Goal: Task Accomplishment & Management: Use online tool/utility

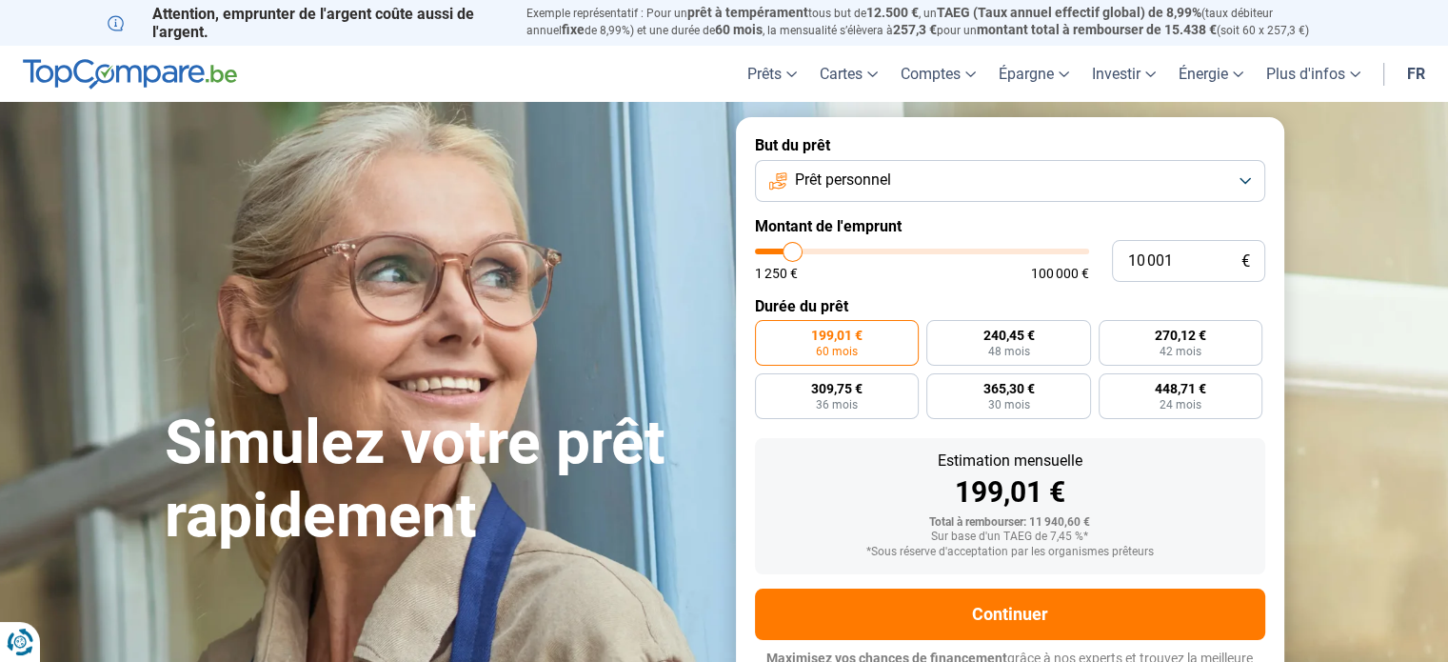
type input "13 000"
type input "13000"
type input "13 500"
type input "13500"
type input "15 500"
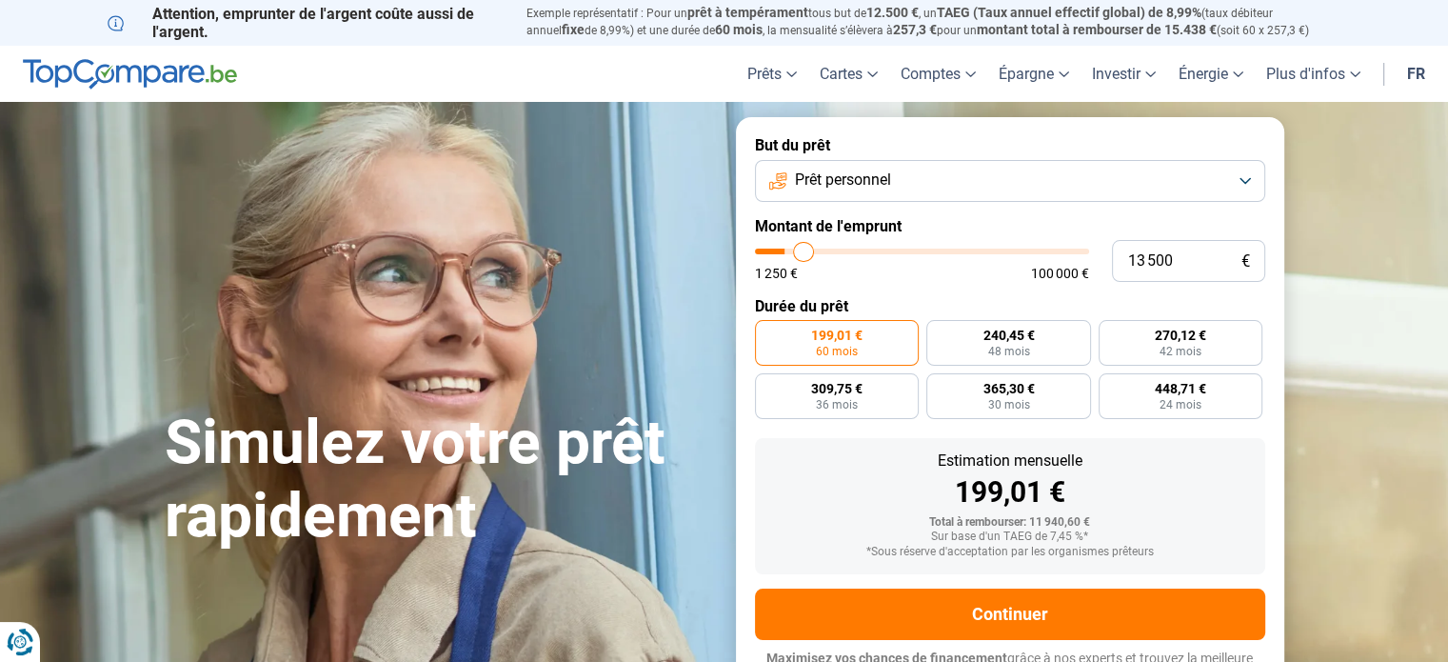
type input "15500"
type input "17 250"
type input "17250"
type input "19 500"
type input "19500"
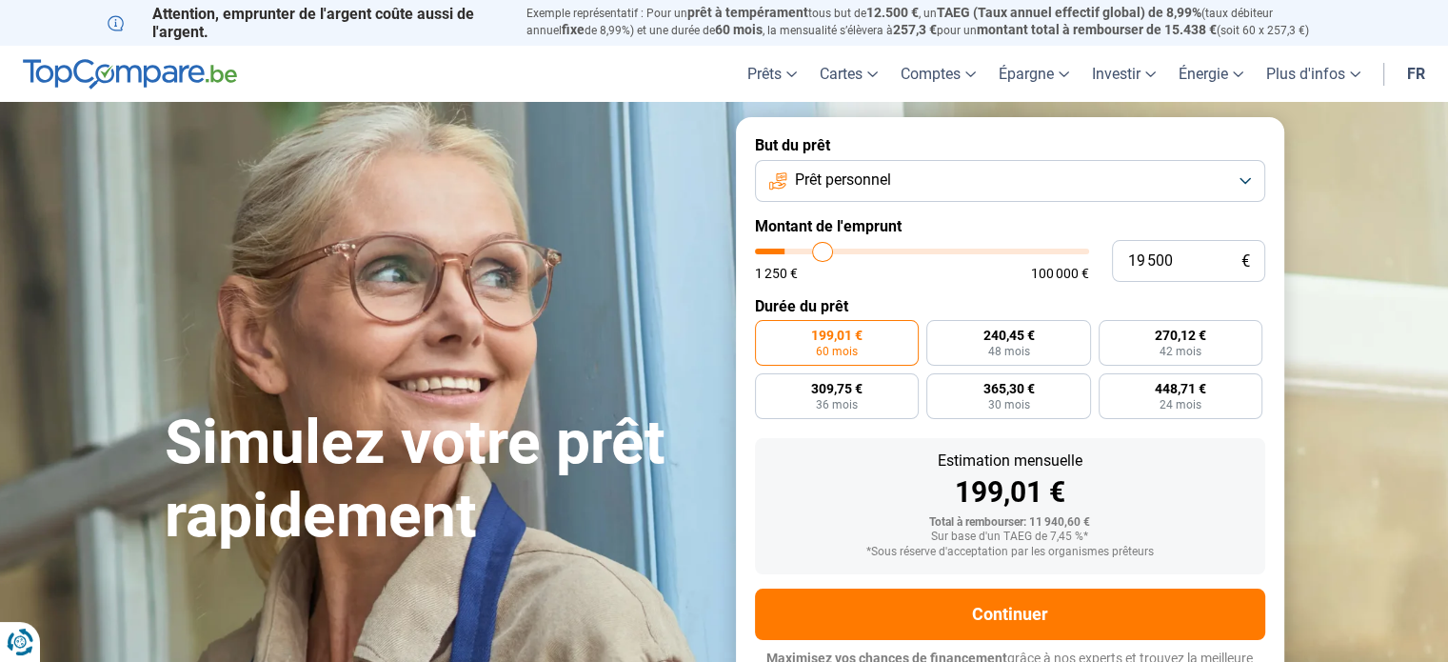
type input "19 750"
type input "19750"
type input "20 500"
type input "20500"
type input "20 750"
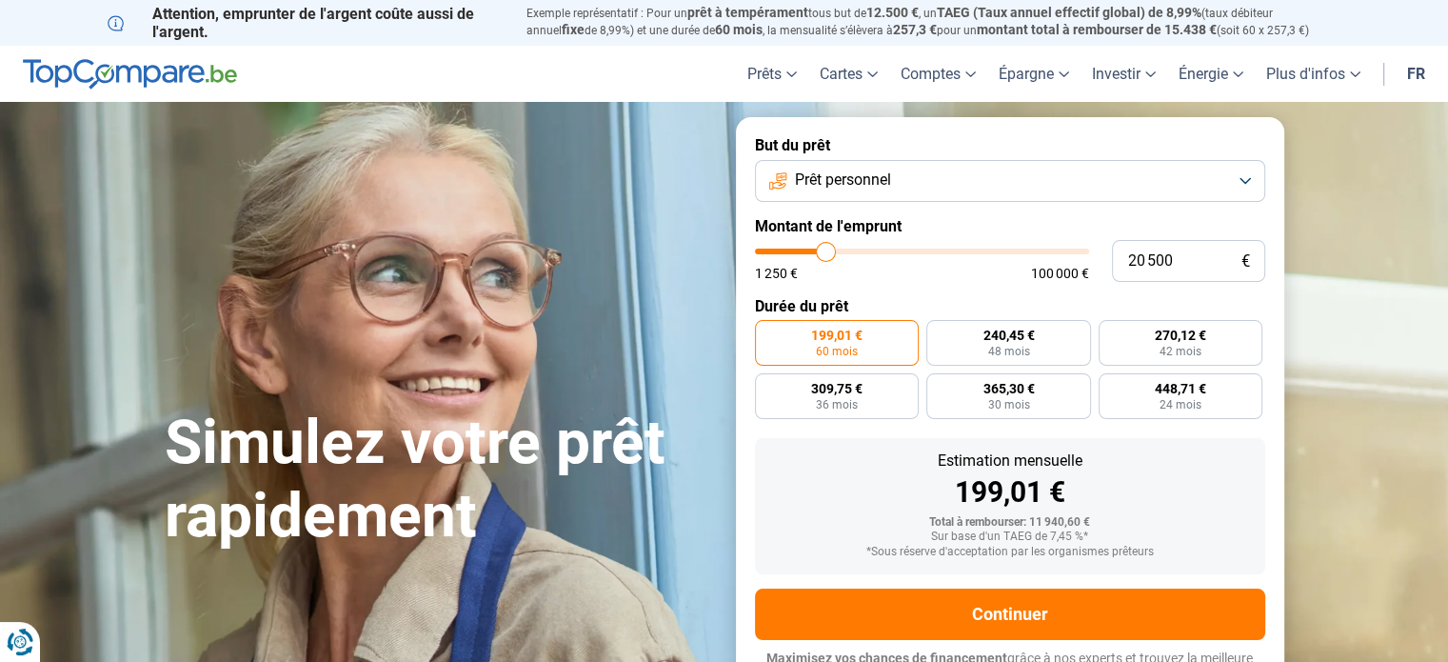
type input "20750"
type input "21 500"
type input "21500"
type input "22 000"
type input "22000"
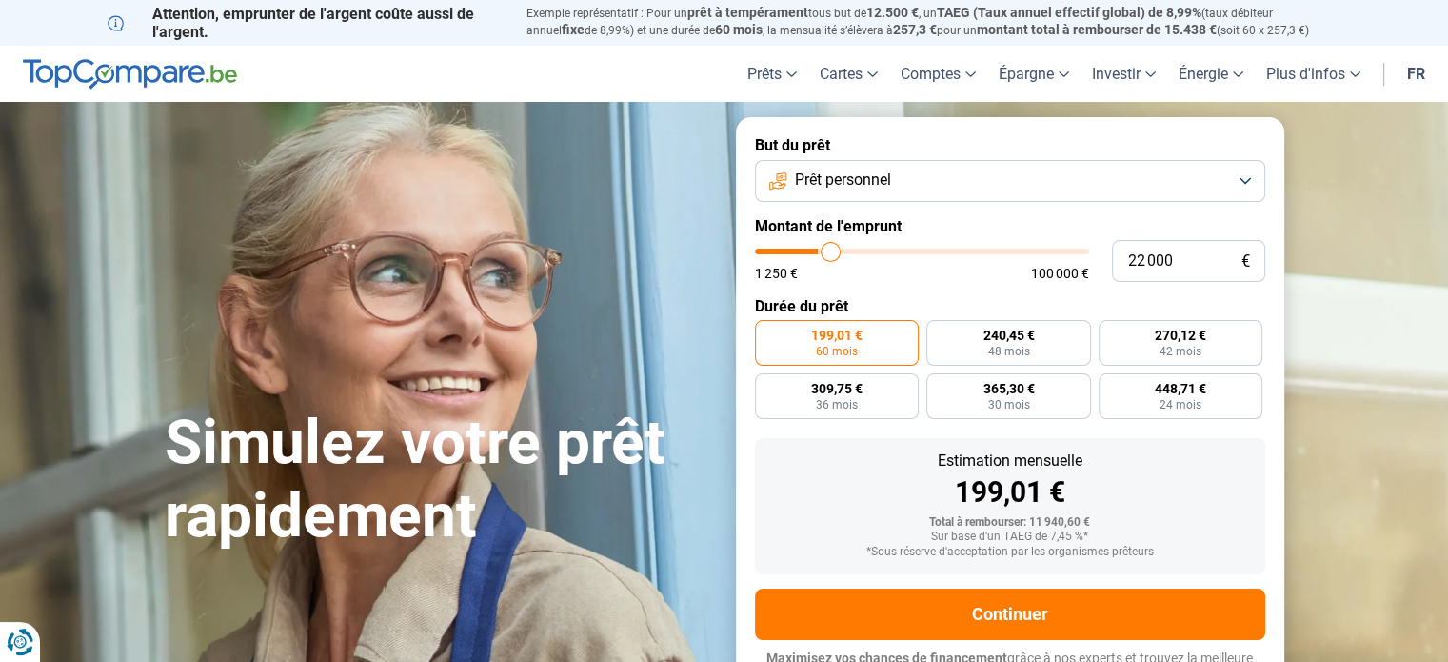
type input "22 250"
type input "22250"
type input "22 500"
type input "22500"
type input "23 000"
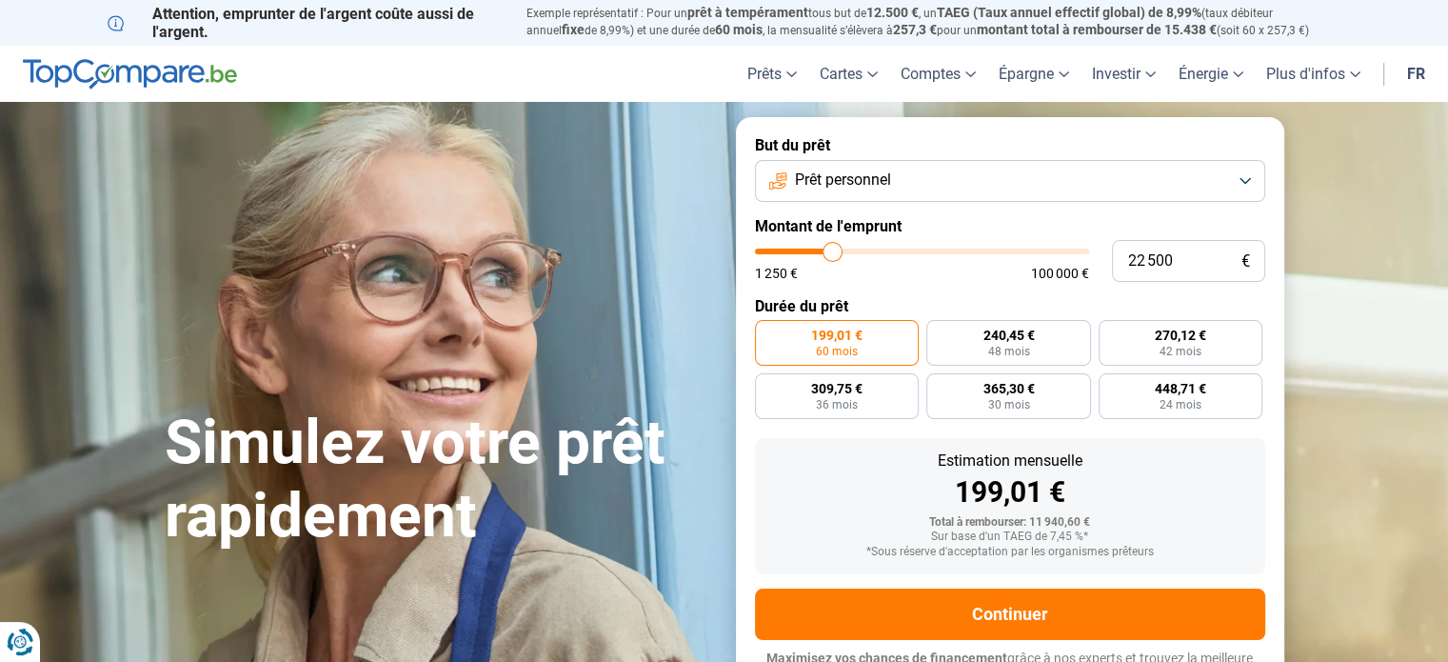
type input "23000"
type input "25 250"
type input "25250"
type input "27 500"
type input "27500"
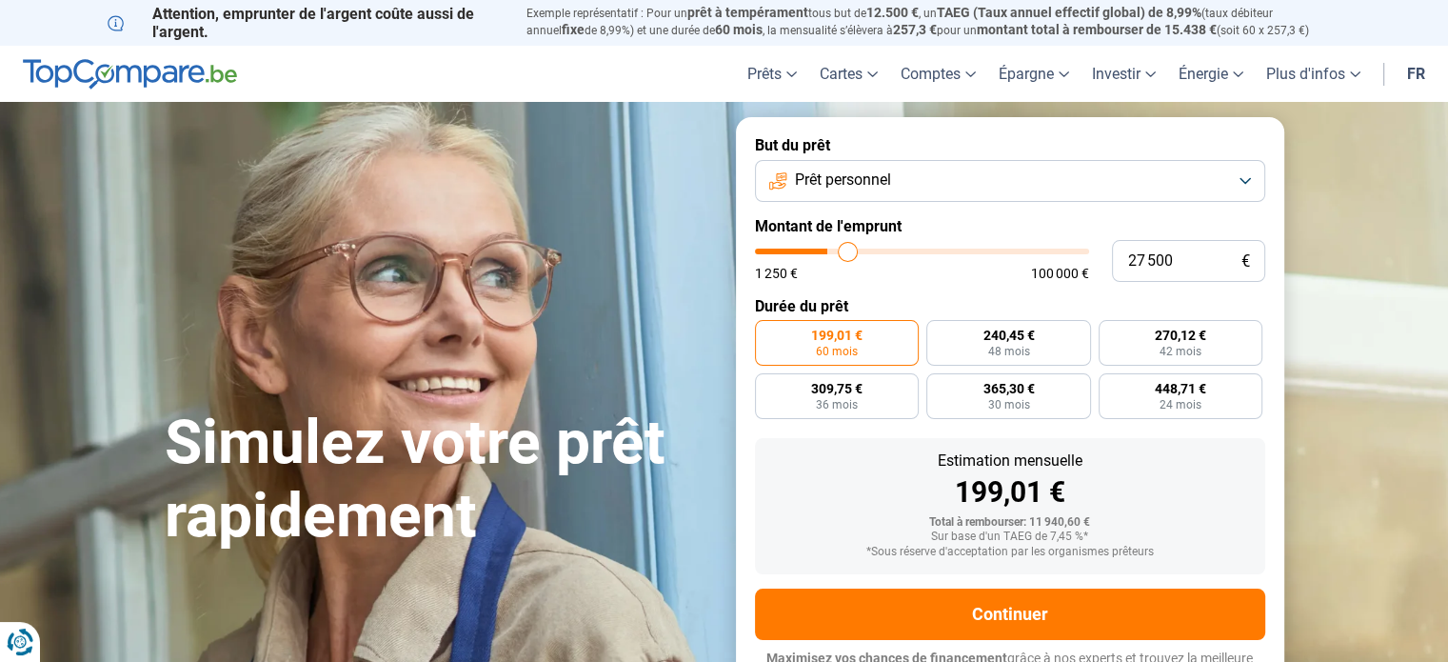
type input "29 000"
type input "29000"
type input "30 250"
type input "30250"
type input "31 500"
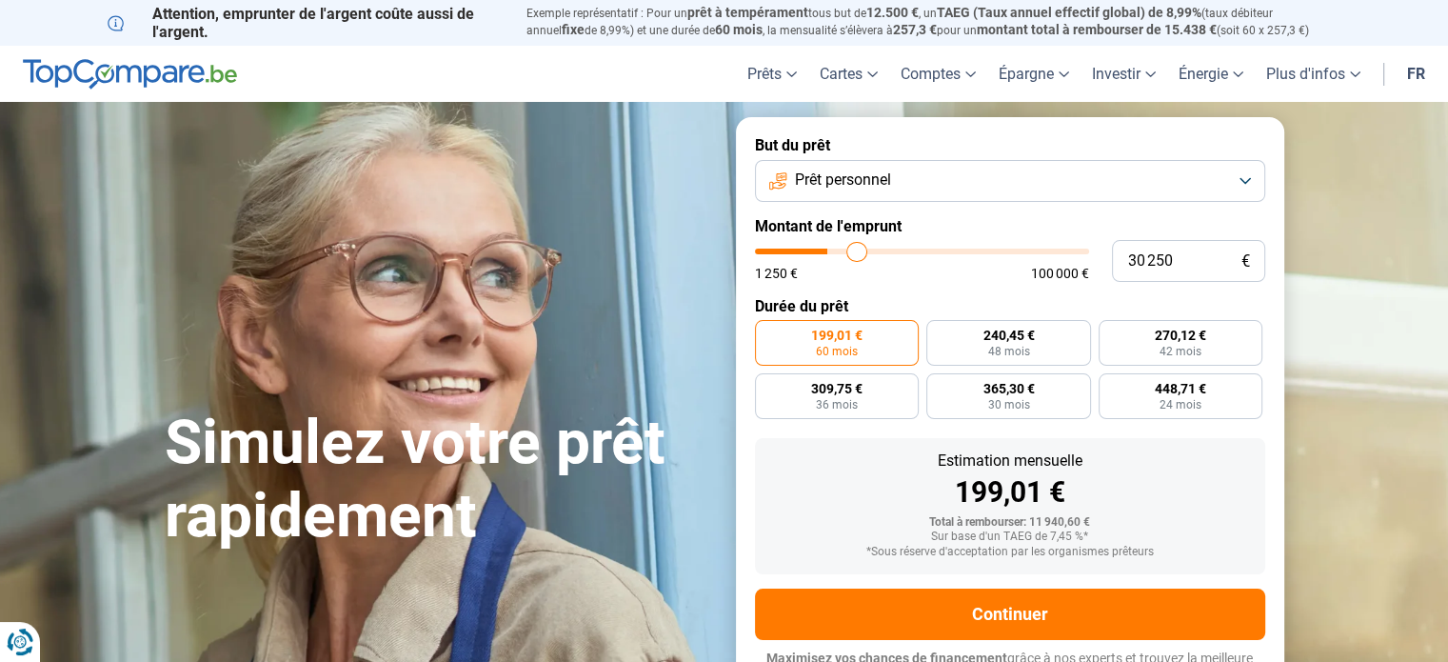
type input "31500"
type input "32 250"
type input "32250"
type input "32 500"
type input "32500"
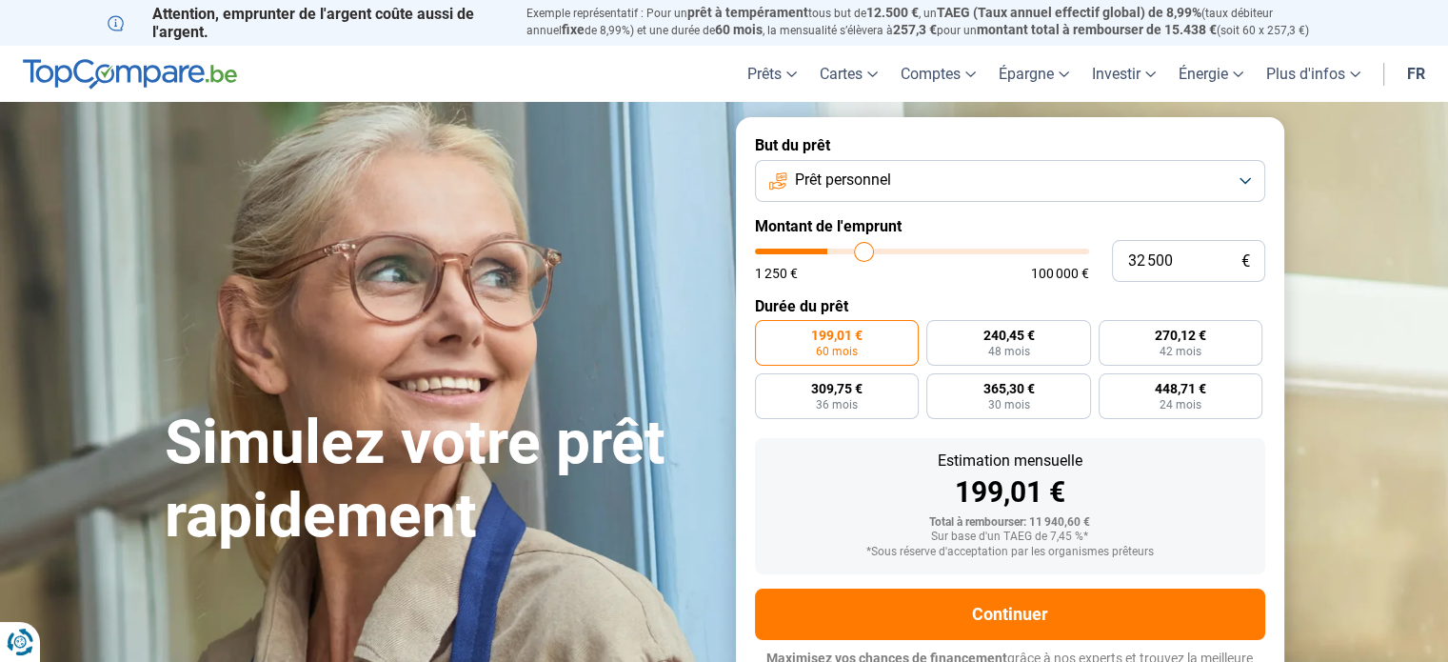
type input "32 750"
drag, startPoint x: 801, startPoint y: 252, endPoint x: 864, endPoint y: 245, distance: 64.2
type input "32750"
click at [864, 248] on input "range" at bounding box center [922, 251] width 334 height 6
radio input "false"
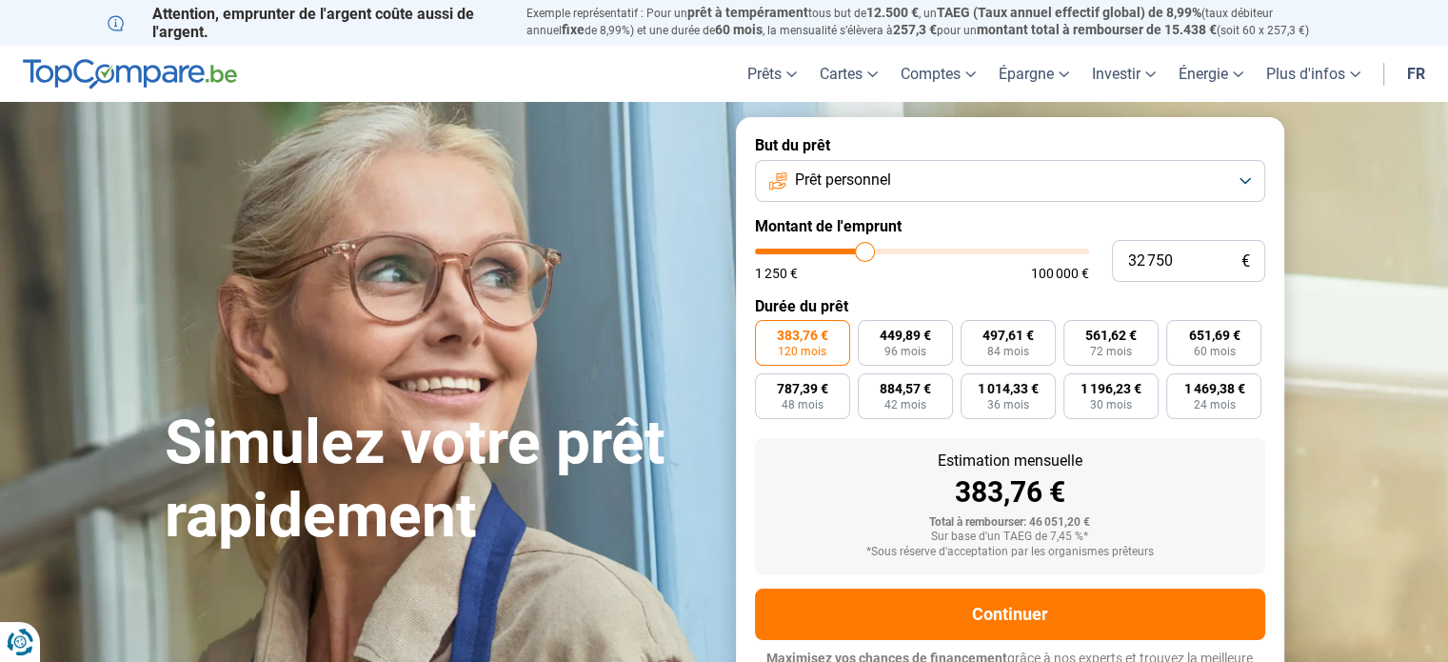
scroll to position [26, 0]
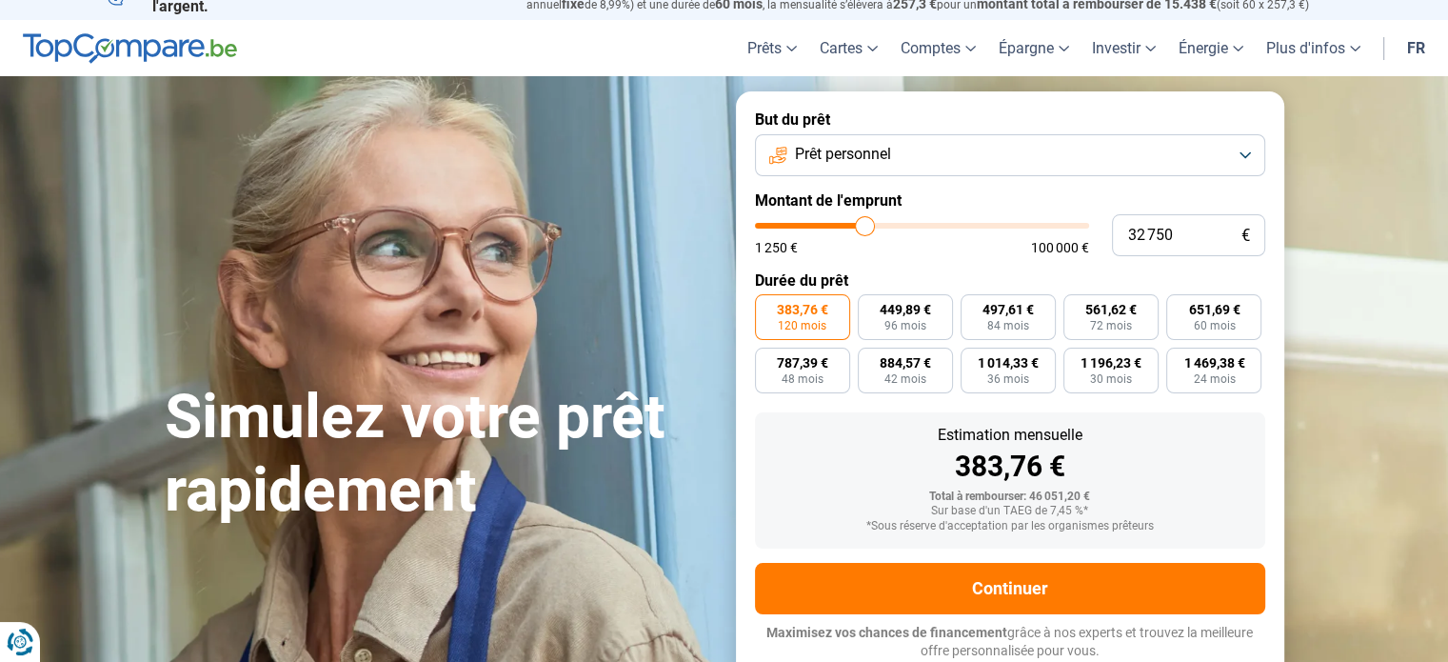
type input "33 250"
type input "33250"
type input "33 750"
type input "33750"
type input "36 250"
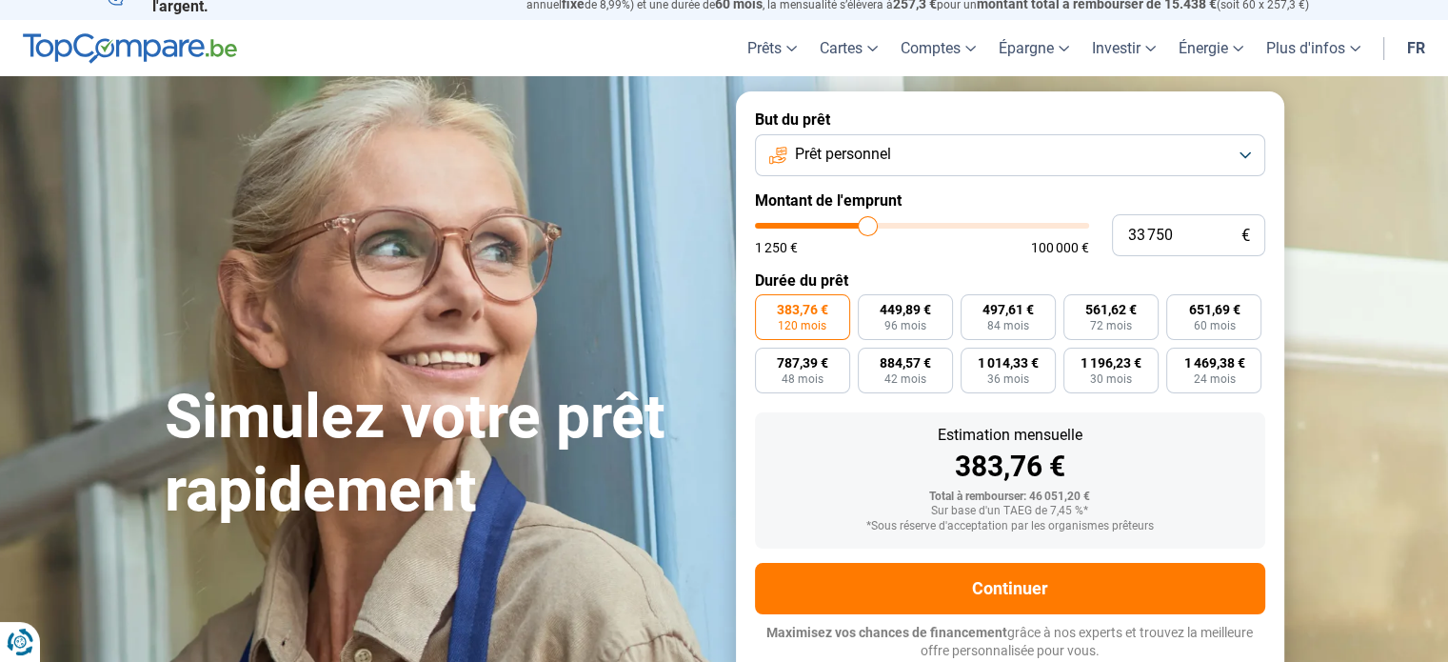
type input "36250"
type input "37 500"
type input "37500"
type input "38 000"
type input "38000"
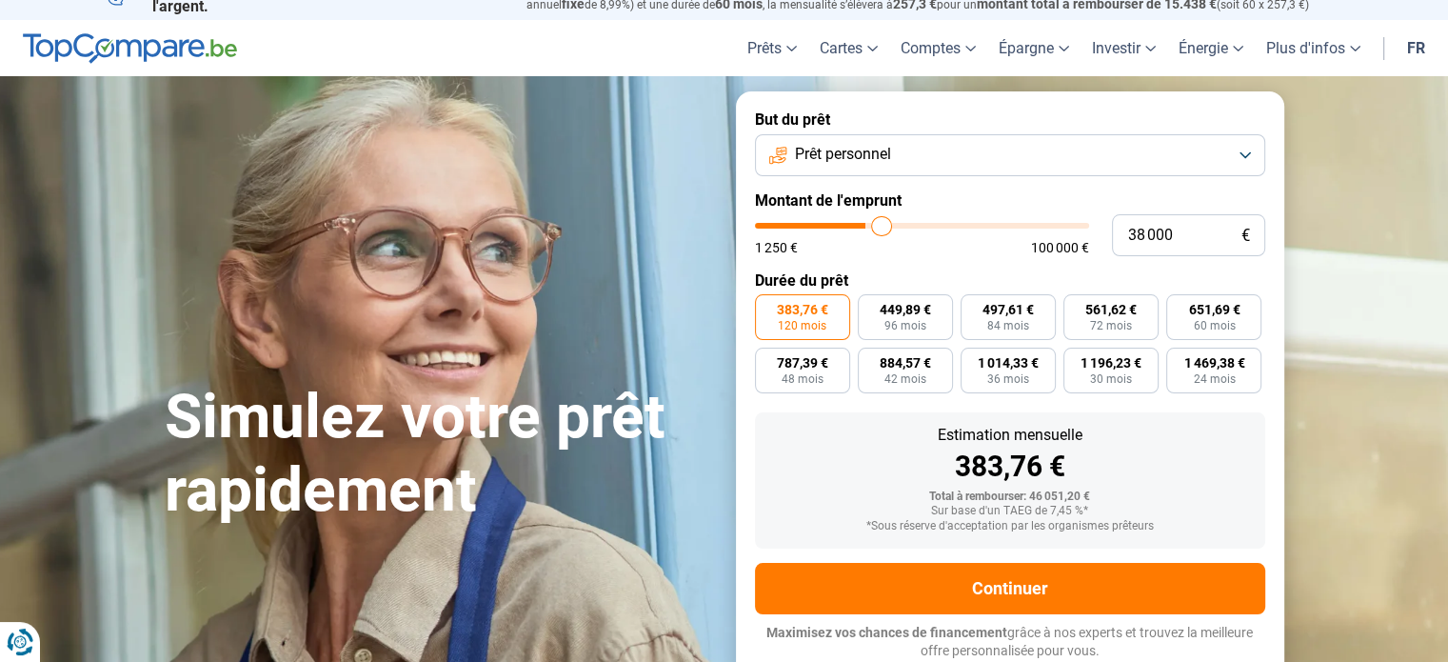
type input "38 500"
type input "38500"
type input "39 000"
type input "39000"
type input "39 750"
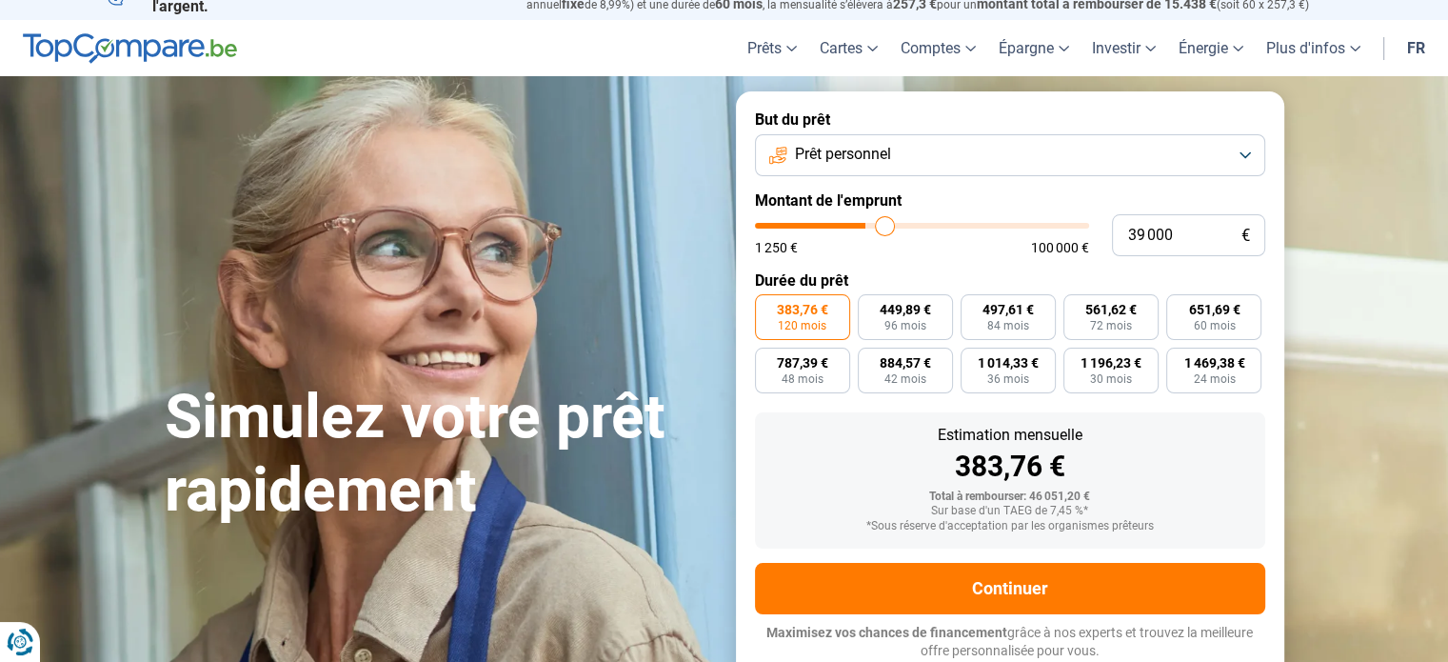
type input "39750"
type input "41 500"
type input "41500"
type input "42 250"
type input "42250"
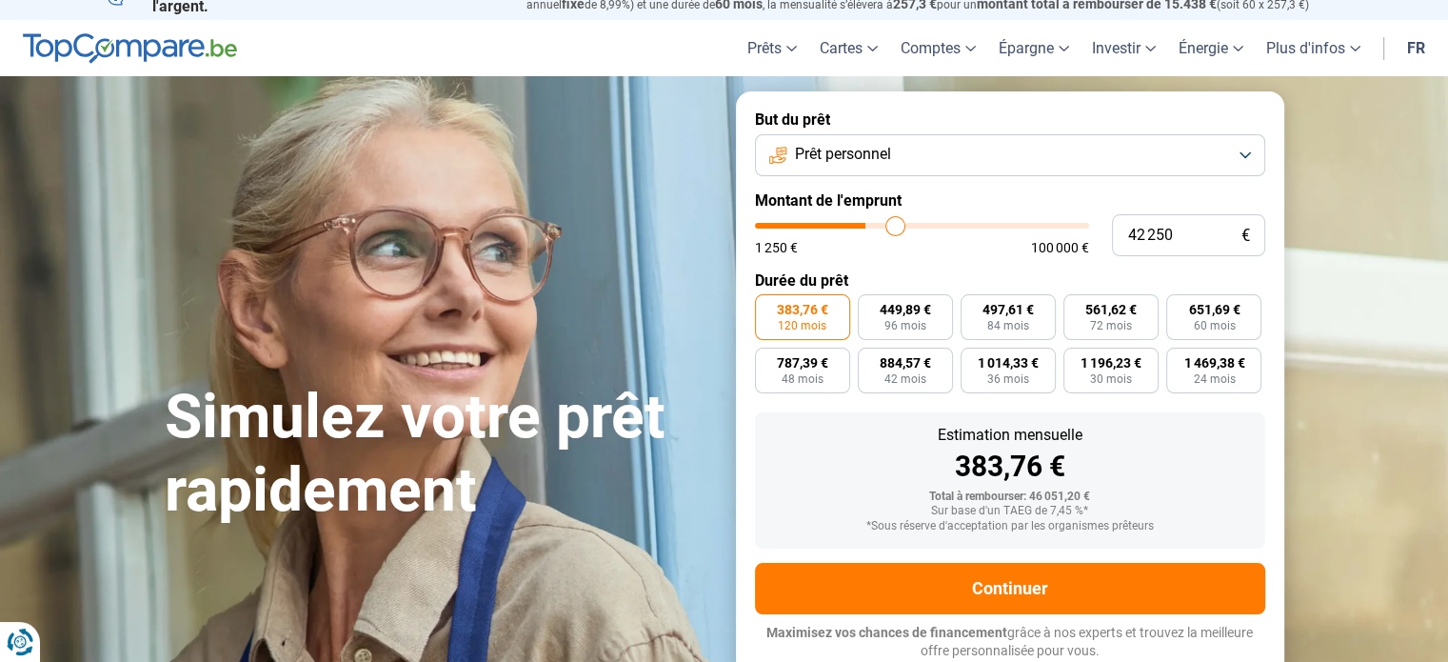
type input "44 000"
type input "44000"
type input "45 250"
type input "45250"
type input "46 500"
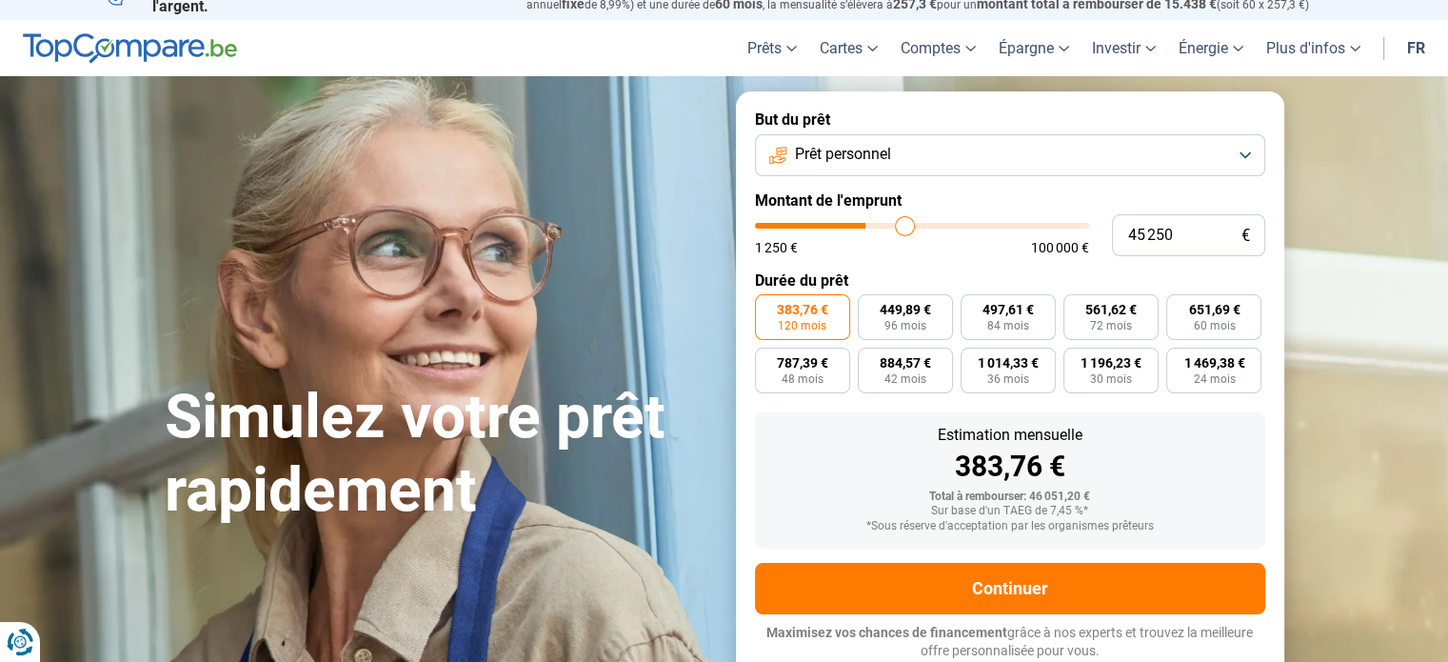
type input "46500"
type input "47 000"
type input "47000"
type input "48 000"
type input "48000"
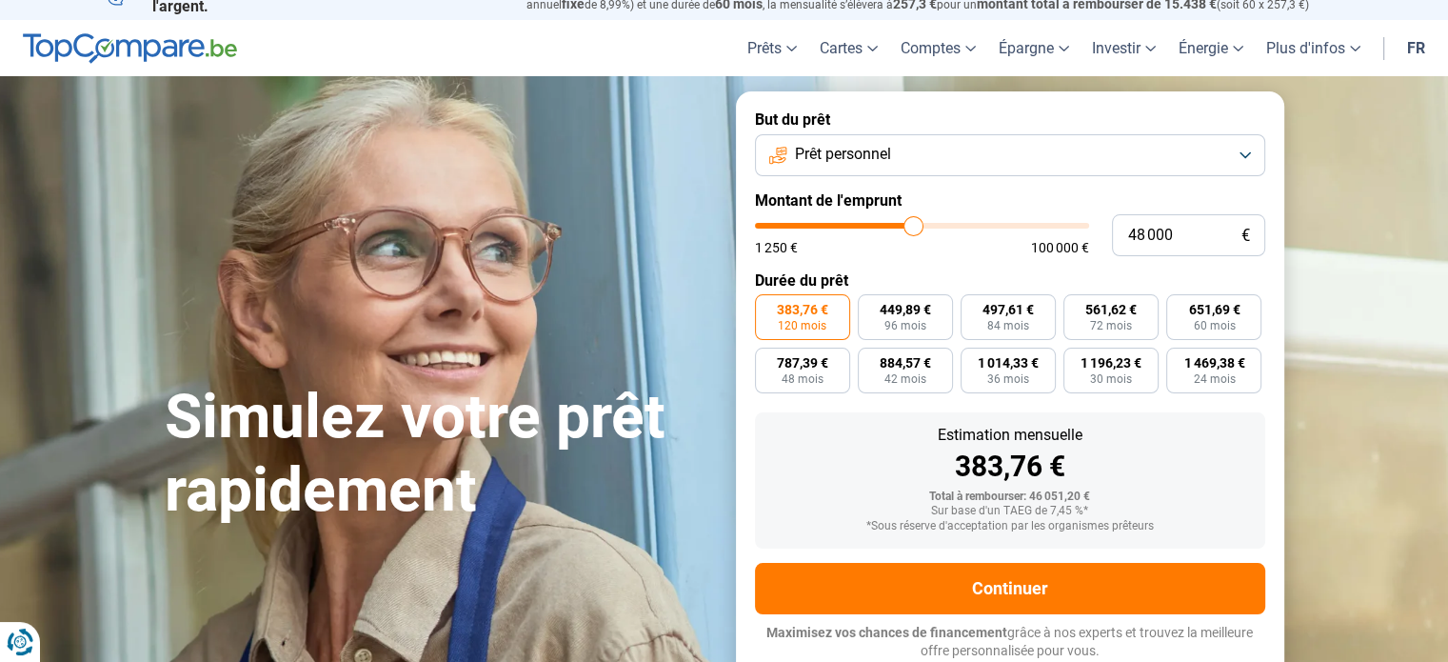
type input "48 750"
type input "48750"
type input "49 000"
type input "49000"
type input "49 250"
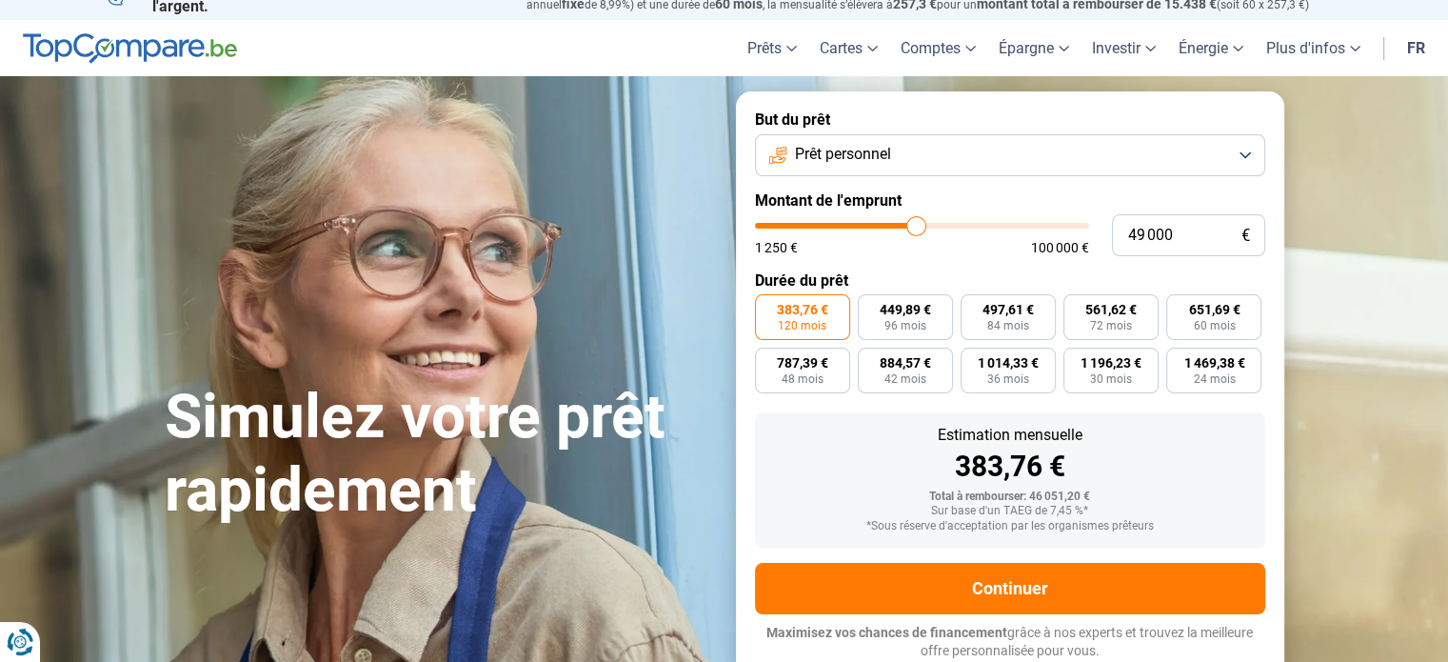
type input "49250"
type input "49 500"
type input "49500"
type input "49 750"
type input "49750"
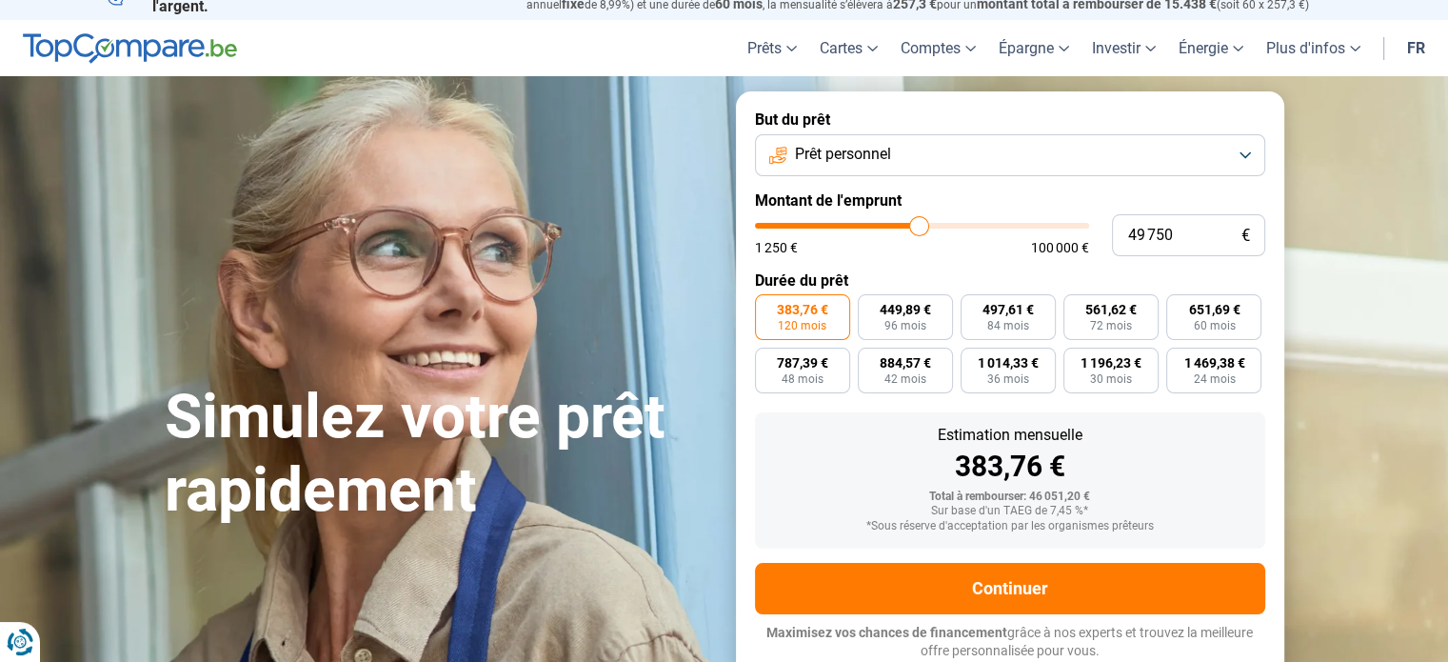
type input "50 000"
type input "50000"
type input "50 500"
type input "50500"
type input "50 750"
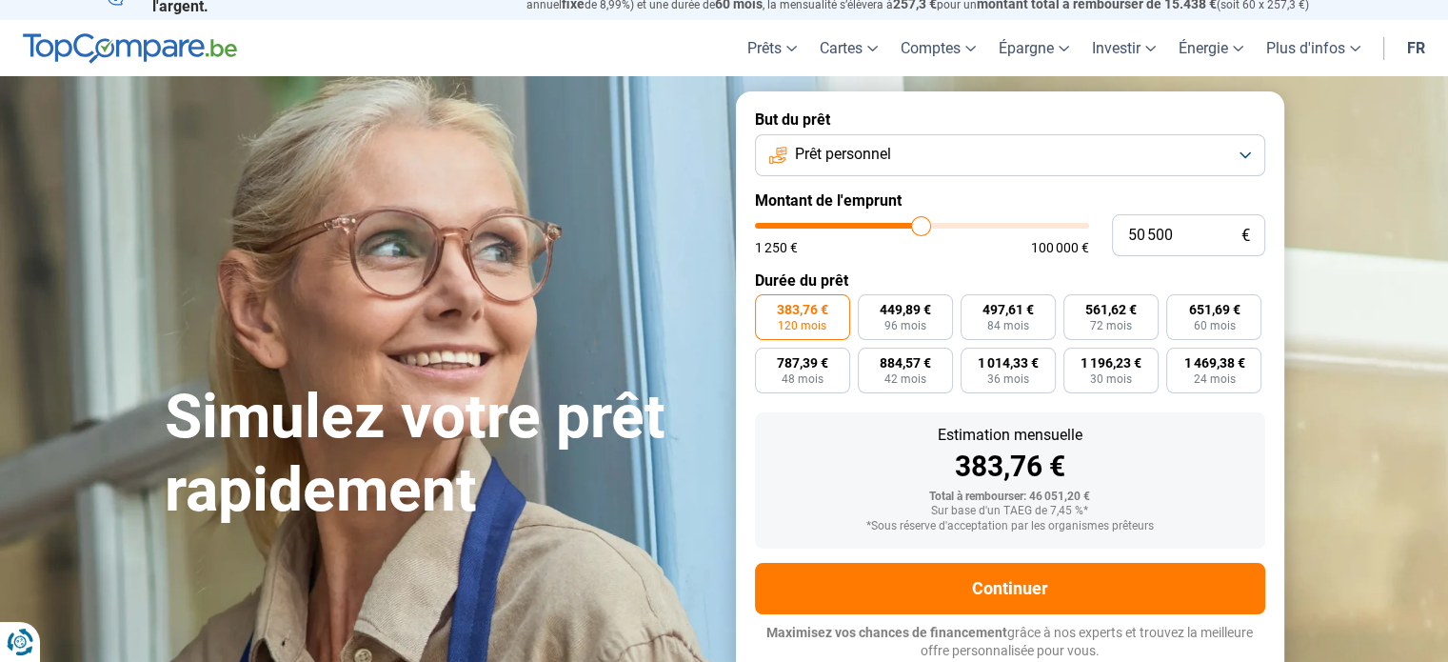
type input "50750"
type input "50 500"
type input "50500"
type input "50 000"
type input "50000"
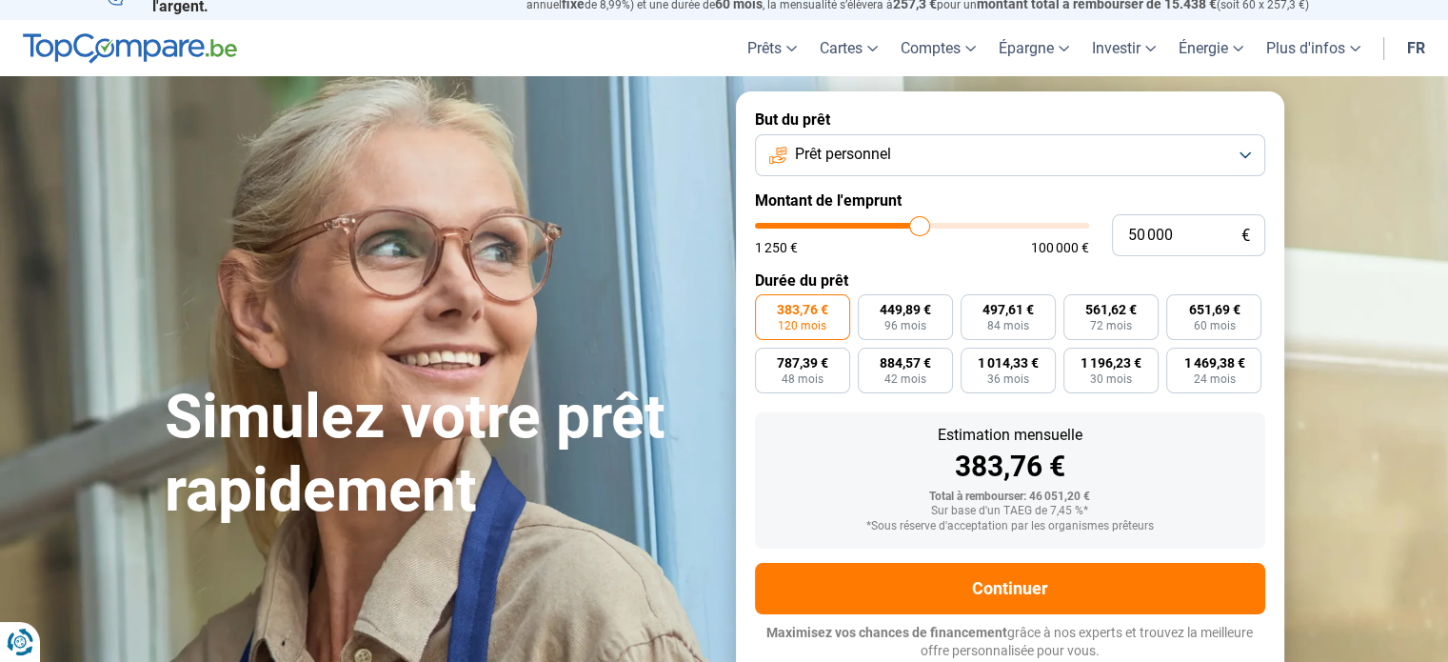
type input "49 500"
type input "49500"
type input "49 250"
type input "49250"
type input "49 500"
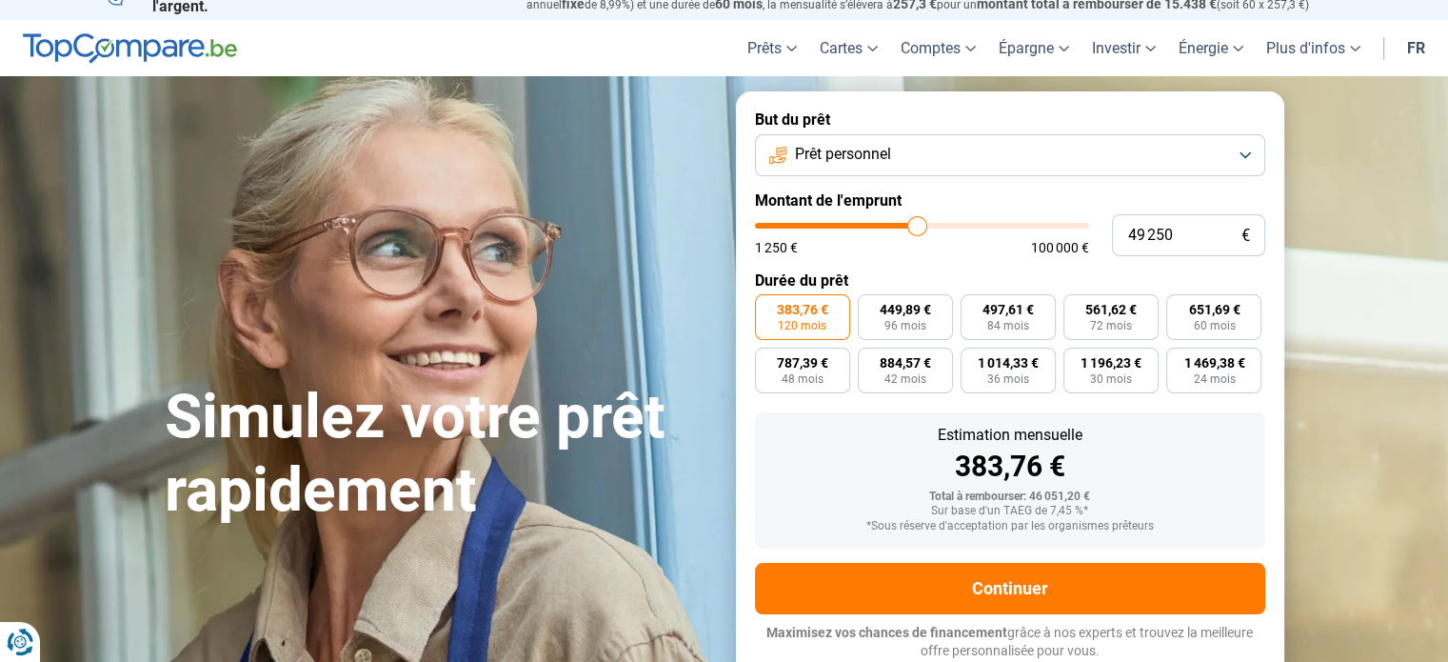
type input "49500"
type input "49 750"
type input "49750"
type input "50 000"
drag, startPoint x: 868, startPoint y: 228, endPoint x: 919, endPoint y: 228, distance: 50.5
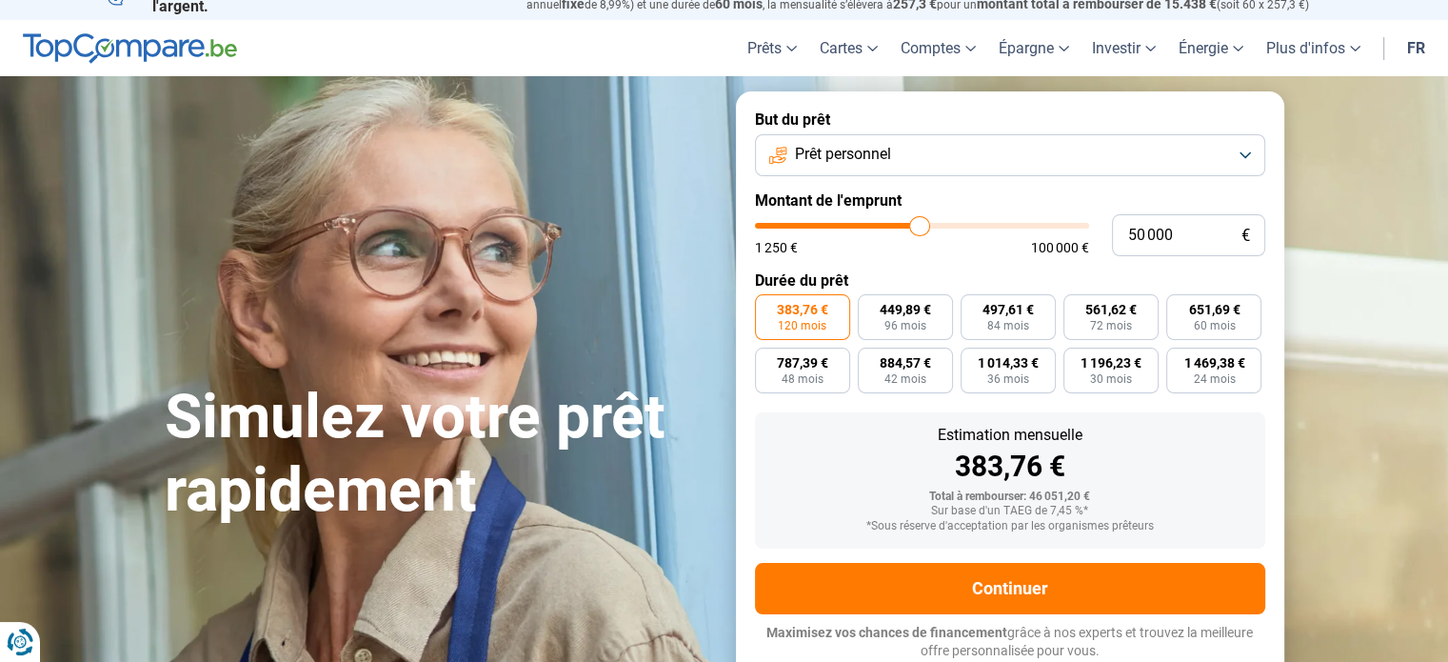
type input "50000"
click at [919, 228] on input "range" at bounding box center [922, 226] width 334 height 6
click at [1241, 157] on button "Prêt personnel" at bounding box center [1010, 155] width 510 height 42
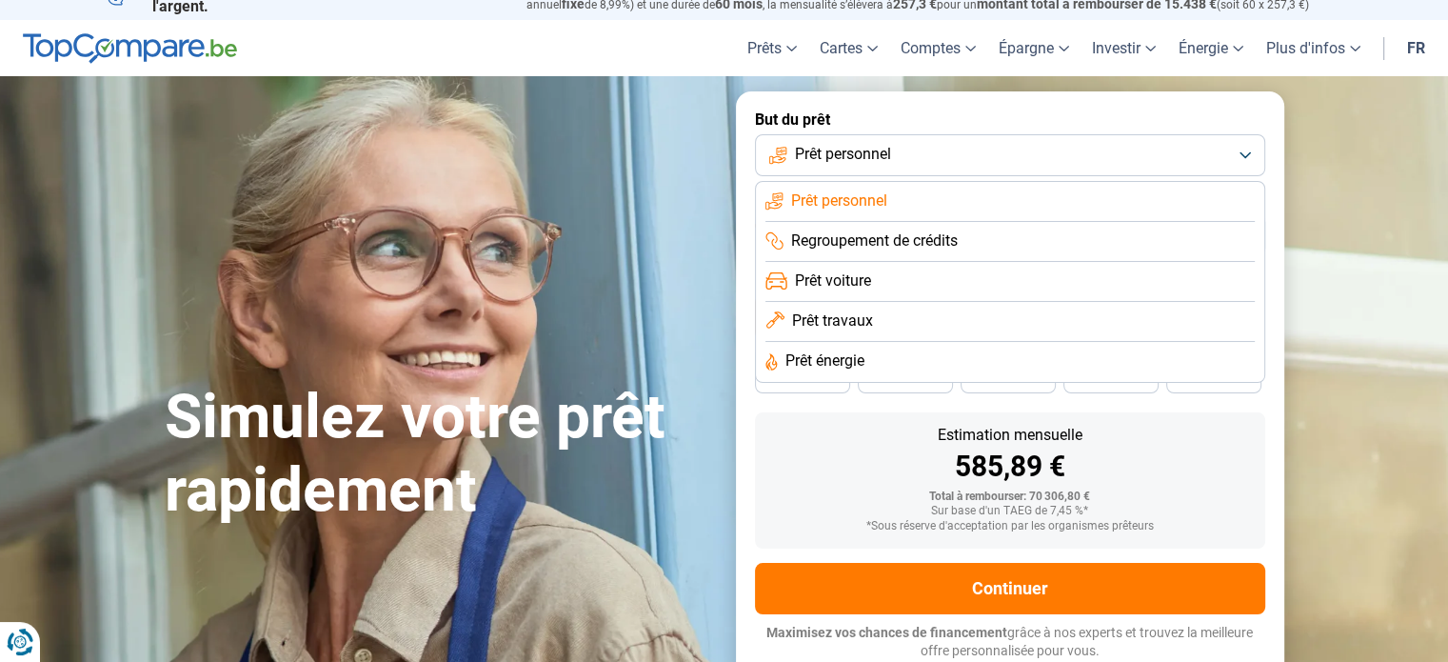
click at [1241, 157] on button "Prêt personnel" at bounding box center [1010, 155] width 510 height 42
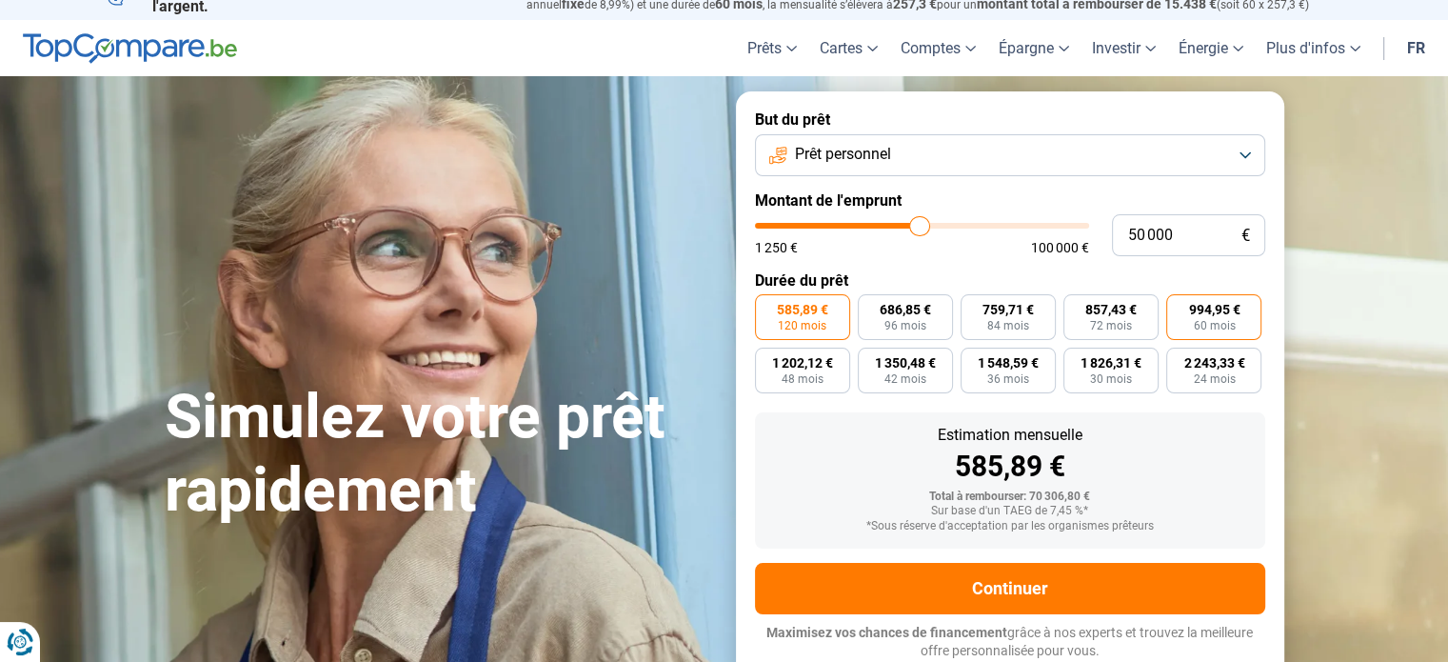
click at [1215, 323] on span "60 mois" at bounding box center [1214, 325] width 42 height 11
click at [1179, 307] on input "994,95 € 60 mois" at bounding box center [1172, 300] width 12 height 12
radio input "true"
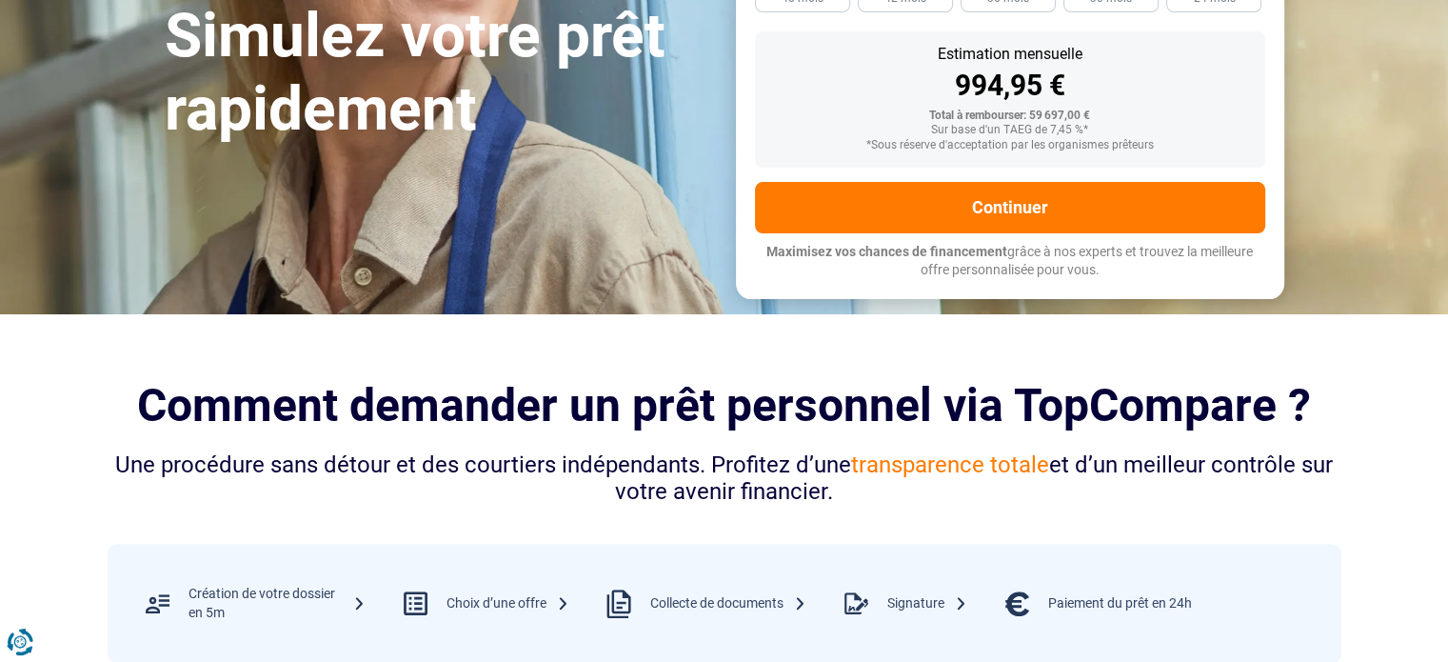
scroll to position [0, 0]
